Goal: Task Accomplishment & Management: Manage account settings

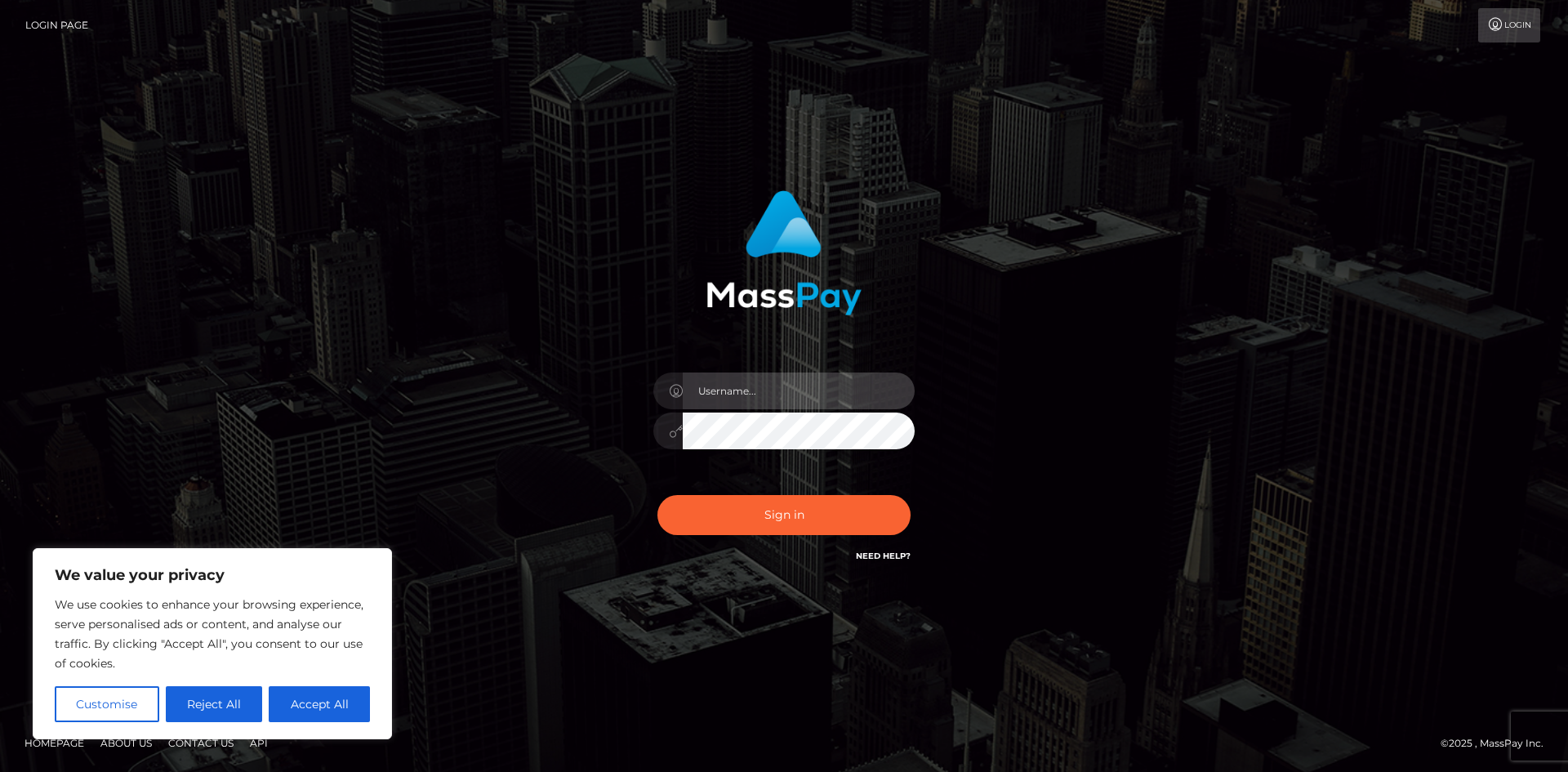
click at [771, 391] on input "text" at bounding box center [798, 391] width 232 height 37
type input "w2mbph@gmail.com"
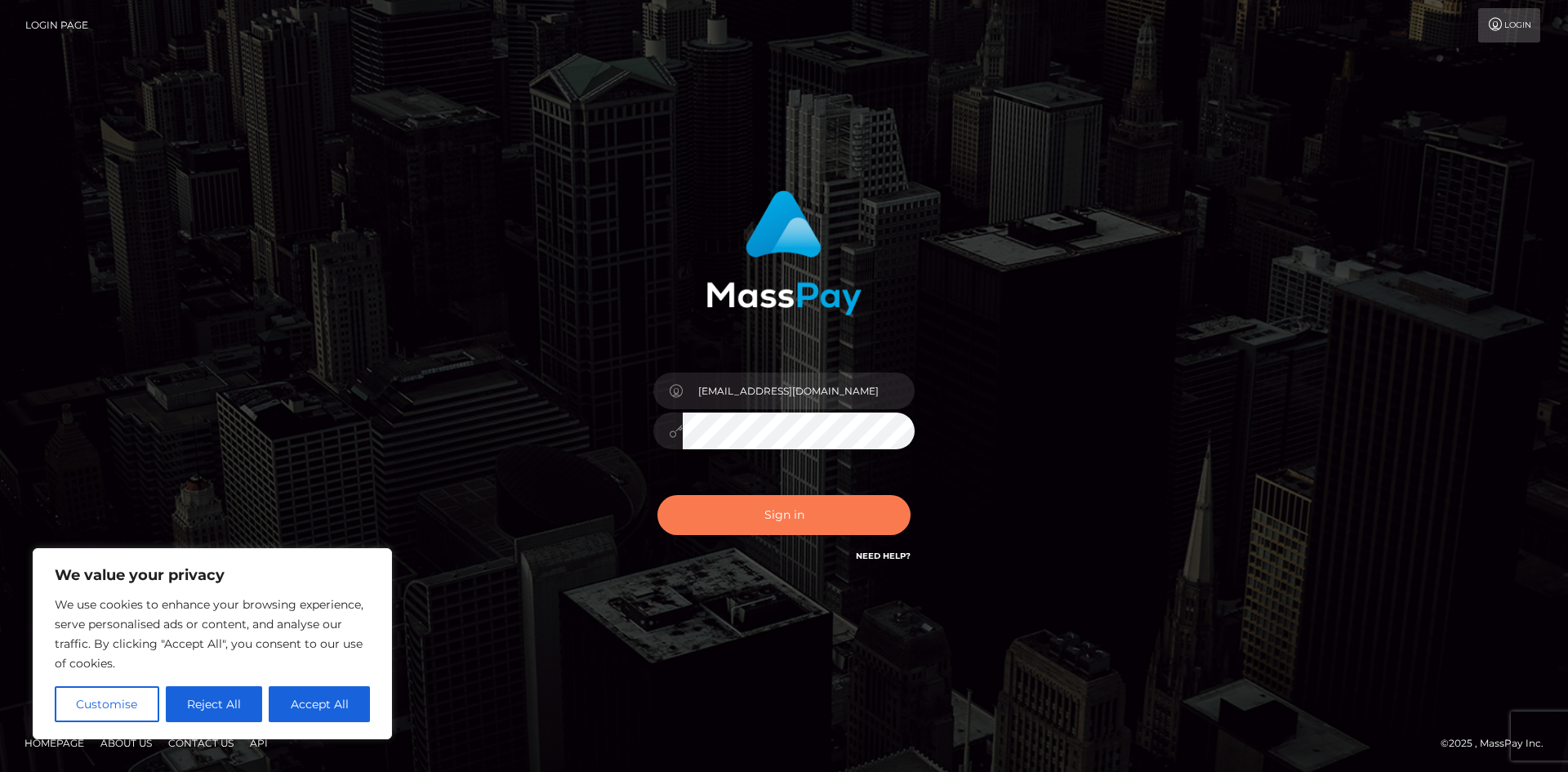
click at [786, 510] on button "Sign in" at bounding box center [784, 515] width 253 height 40
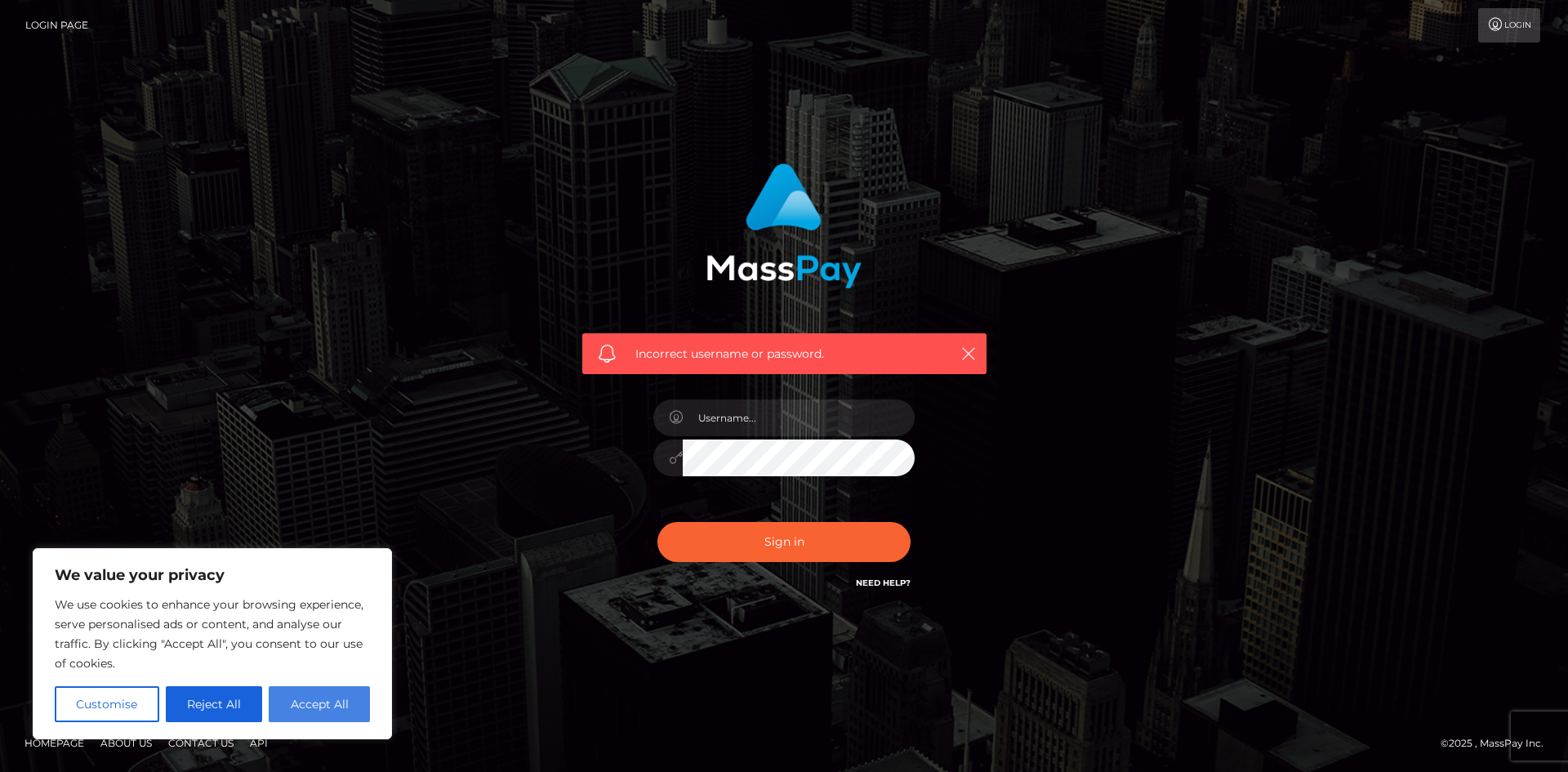
click at [302, 714] on button "Accept All" at bounding box center [319, 703] width 101 height 36
checkbox input "true"
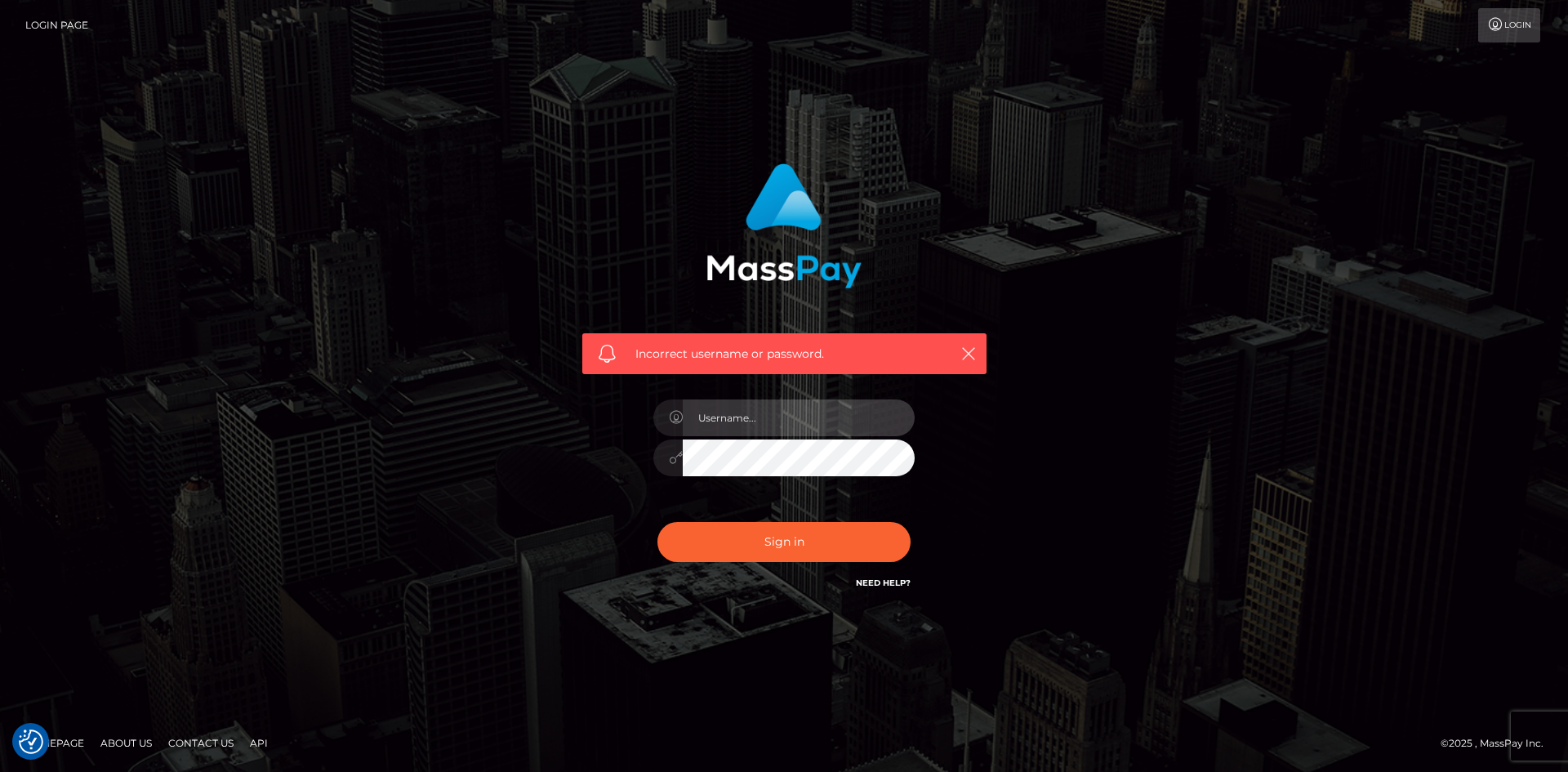
click at [762, 417] on input "text" at bounding box center [798, 418] width 232 height 37
type input "[EMAIL_ADDRESS][DOMAIN_NAME]"
click at [706, 536] on button "Sign in" at bounding box center [784, 542] width 253 height 40
click at [738, 425] on input "text" at bounding box center [798, 418] width 232 height 37
type input "[DATE]"
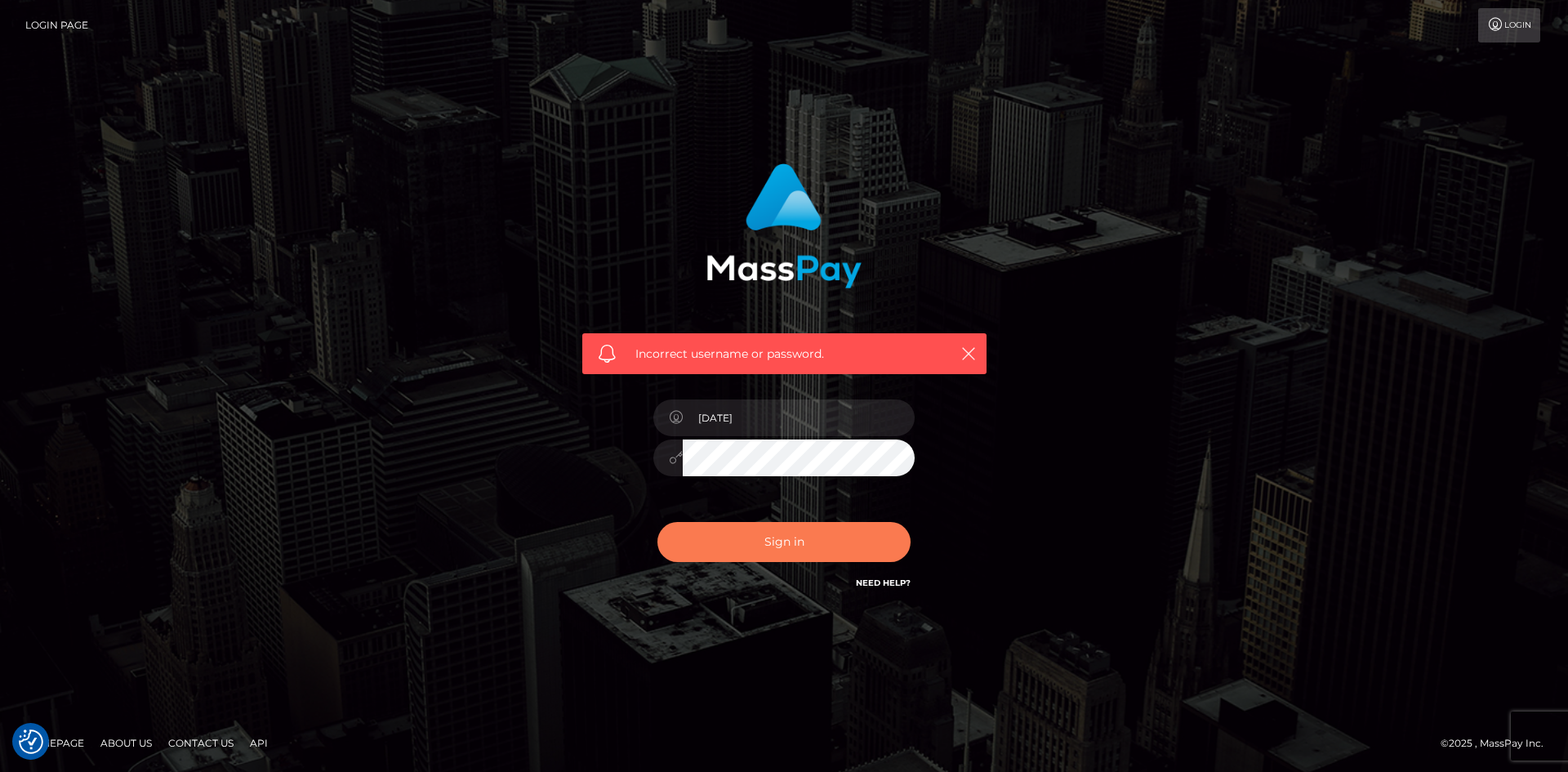
click at [793, 544] on button "Sign in" at bounding box center [784, 542] width 253 height 40
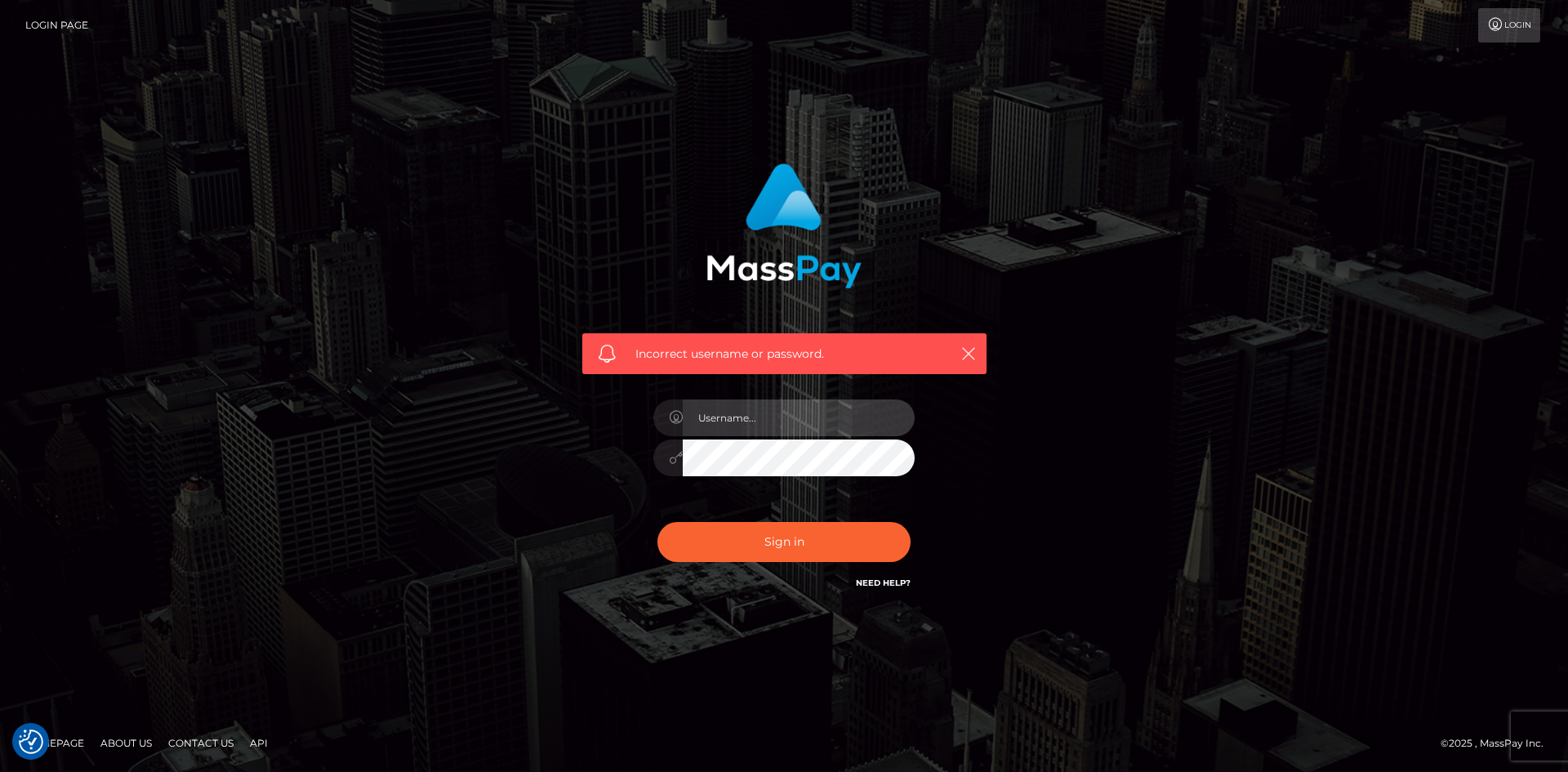
click at [788, 416] on input "text" at bounding box center [798, 418] width 232 height 37
type input "w2mbph@gmail.com"
click at [902, 582] on link "Need Help?" at bounding box center [883, 583] width 55 height 11
click at [887, 588] on link "Need Help?" at bounding box center [883, 583] width 55 height 11
click at [762, 545] on button "Sign in" at bounding box center [784, 542] width 253 height 40
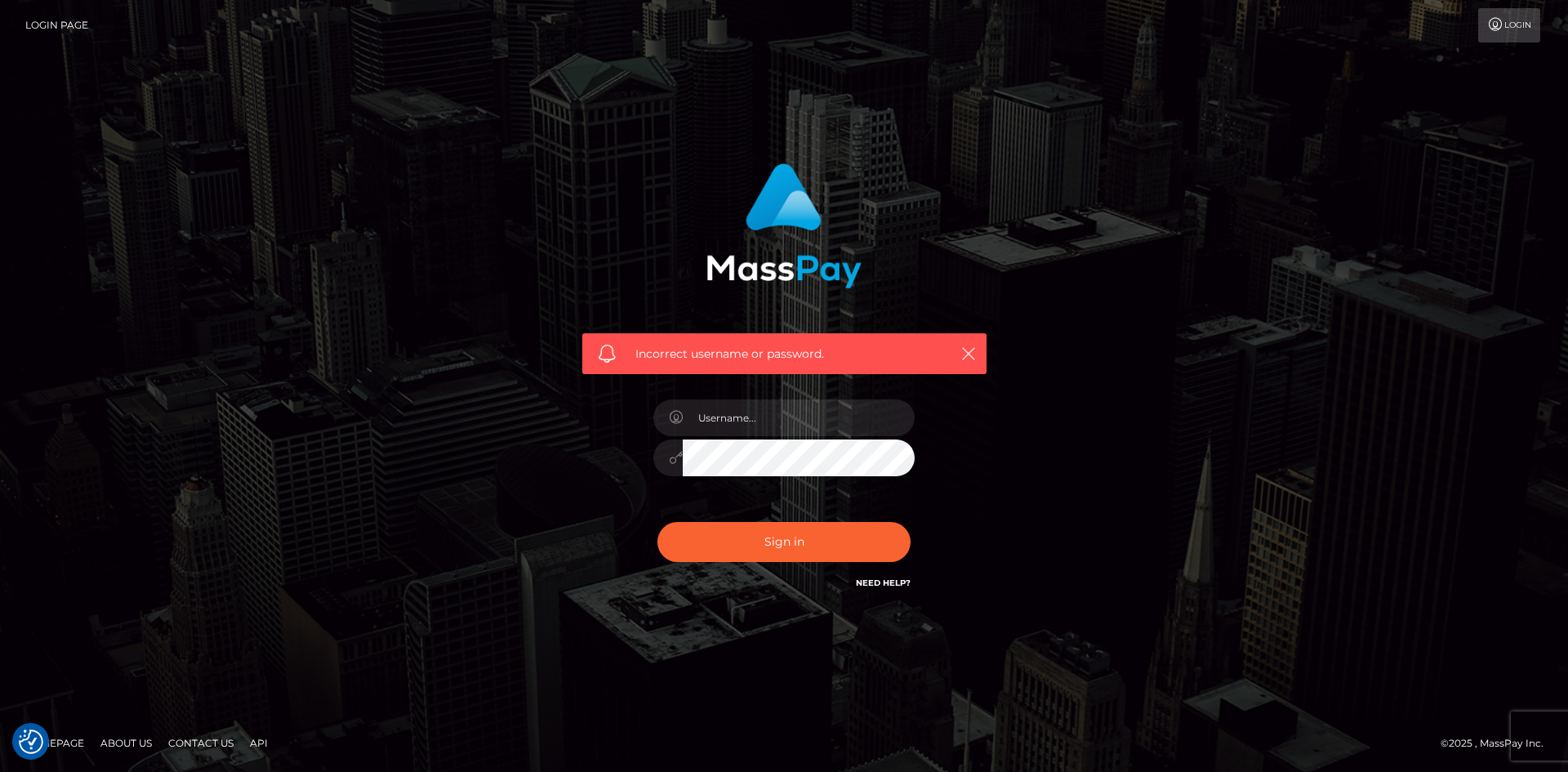
click at [888, 584] on link "Need Help?" at bounding box center [883, 583] width 55 height 11
click at [970, 348] on icon "button" at bounding box center [969, 354] width 16 height 17
click at [965, 348] on icon "button" at bounding box center [969, 354] width 16 height 17
click at [740, 413] on input "text" at bounding box center [798, 418] width 232 height 37
type input "[EMAIL_ADDRESS][DOMAIN_NAME]"
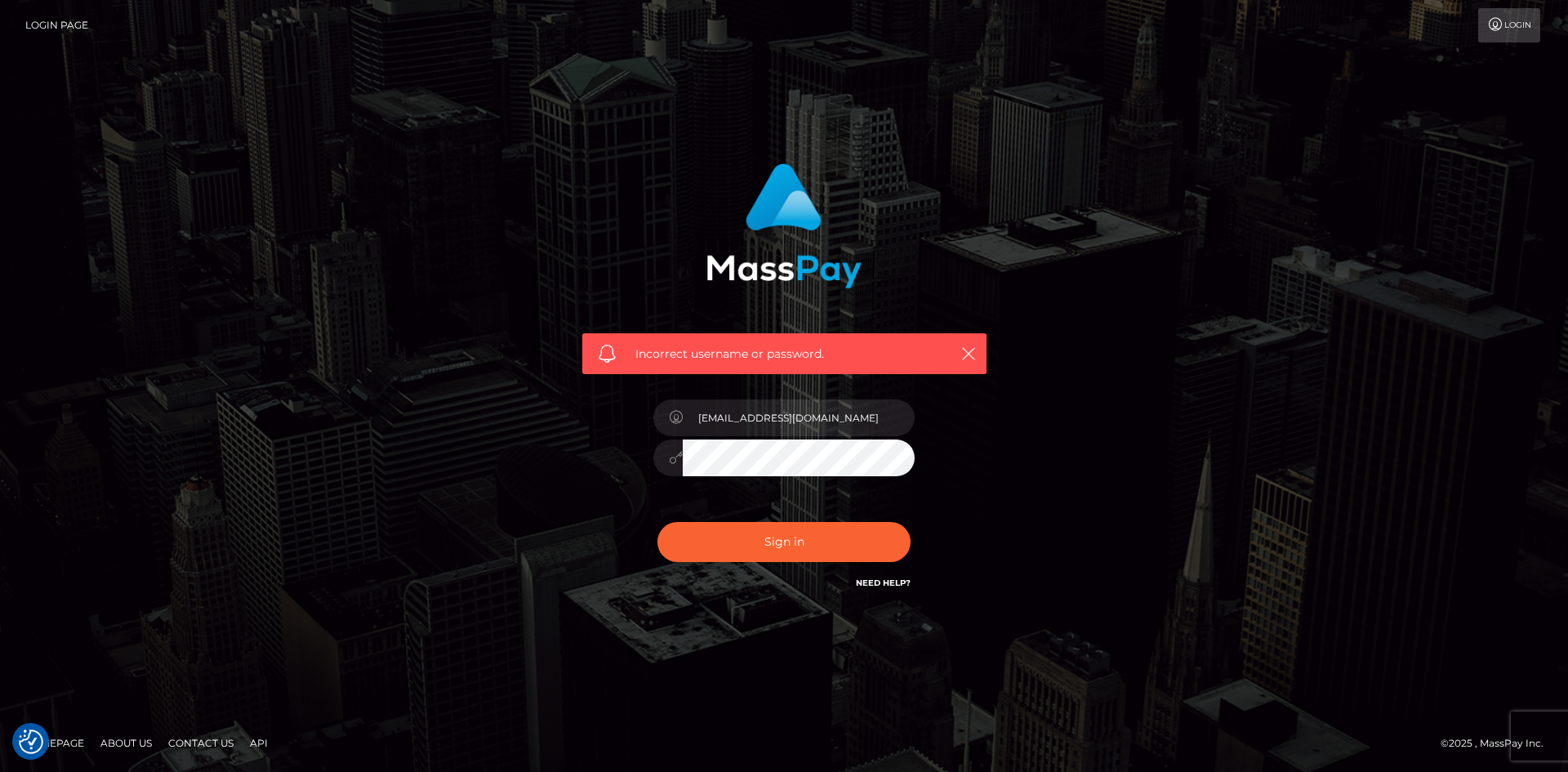
click at [741, 346] on span "Incorrect username or password." at bounding box center [784, 354] width 298 height 17
click at [61, 23] on link "Login Page" at bounding box center [57, 25] width 63 height 34
